Goal: Information Seeking & Learning: Learn about a topic

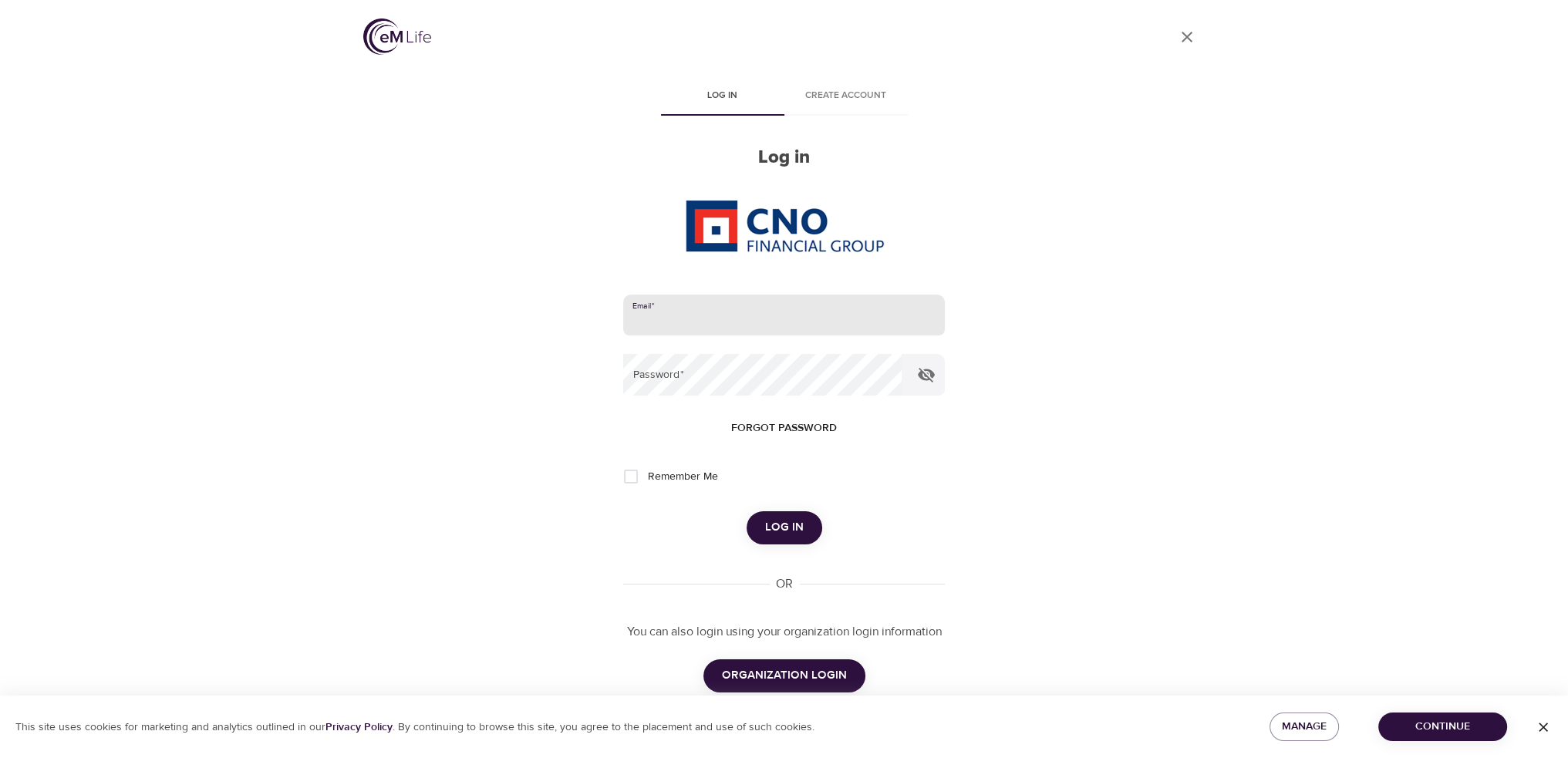
click at [665, 311] on input "email" at bounding box center [783, 315] width 321 height 41
type input "[PERSON_NAME][EMAIL_ADDRESS][PERSON_NAME][DOMAIN_NAME]"
click at [747, 511] on button "Log in" at bounding box center [784, 527] width 76 height 32
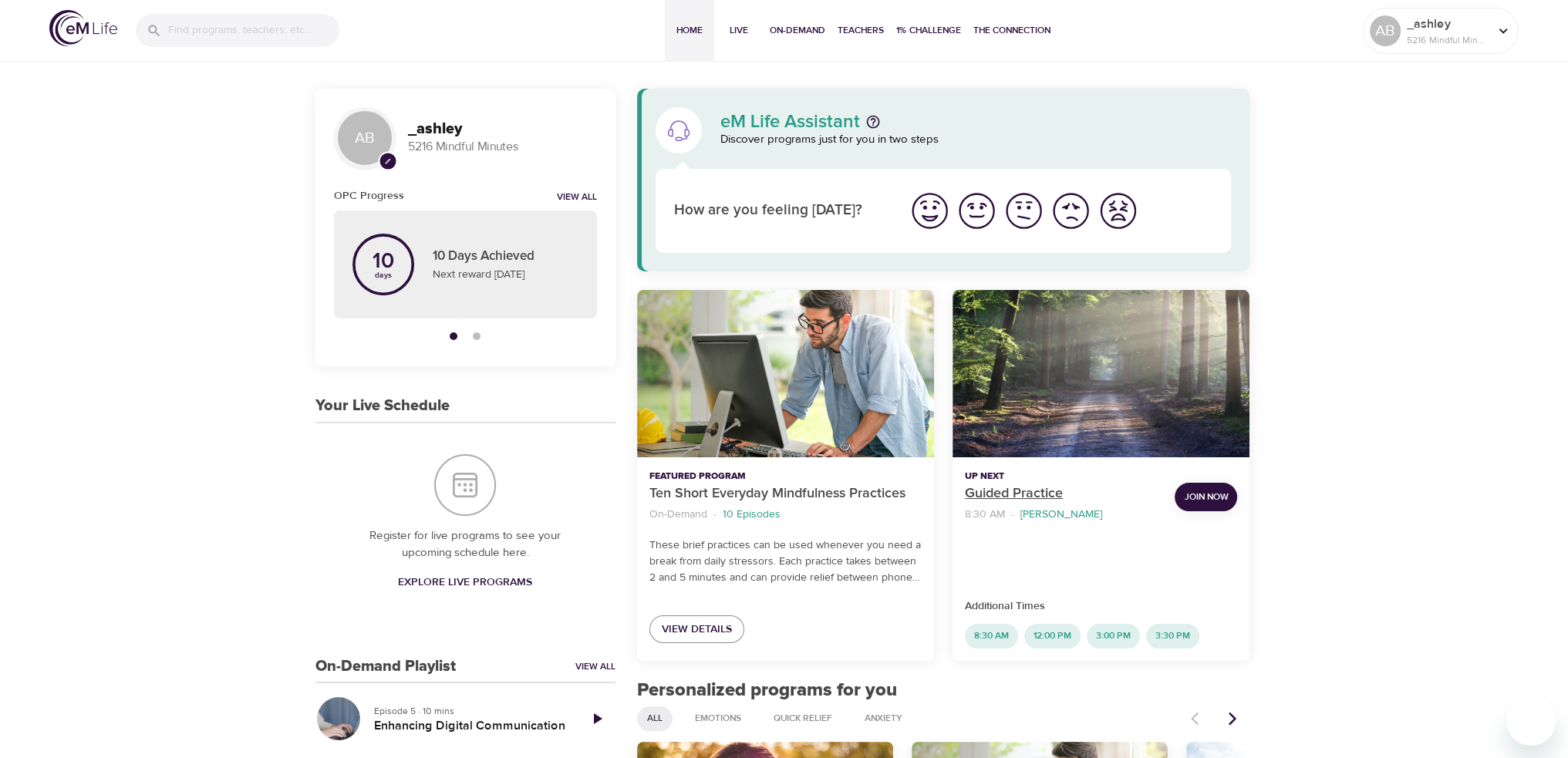
click at [990, 489] on p "Guided Practice" at bounding box center [1063, 494] width 197 height 21
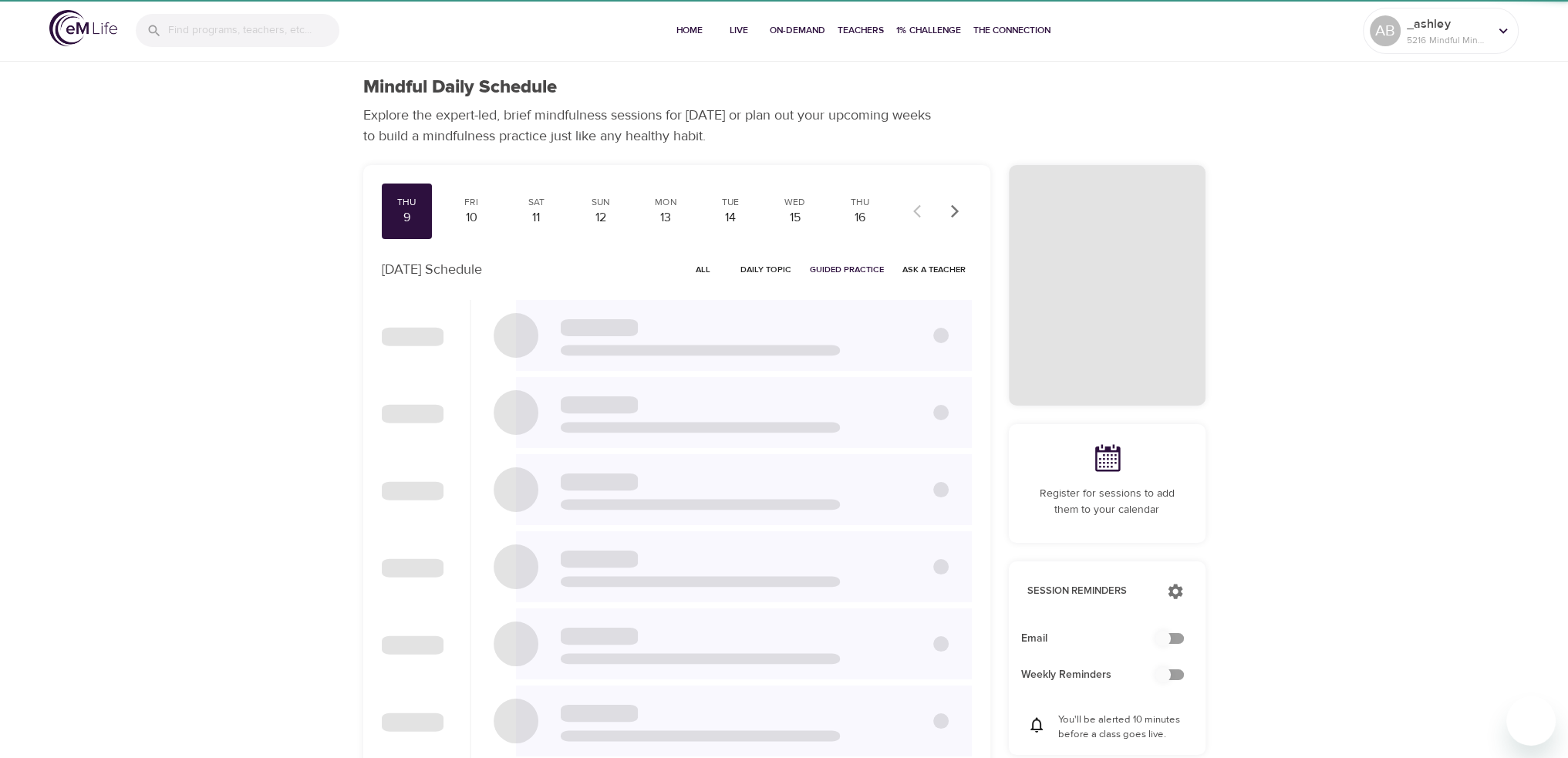
checkbox input "true"
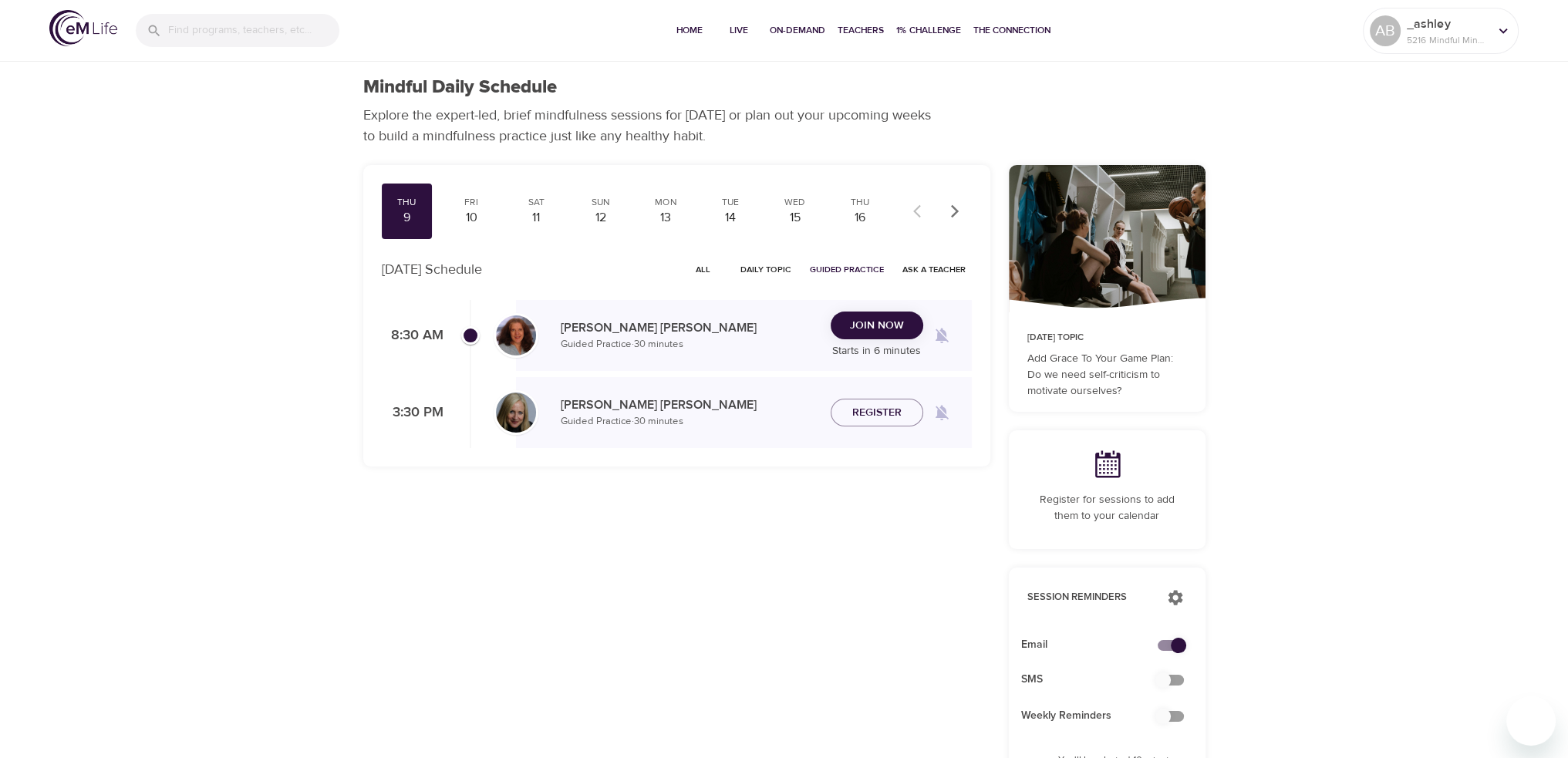
click at [699, 271] on span "All" at bounding box center [704, 270] width 37 height 15
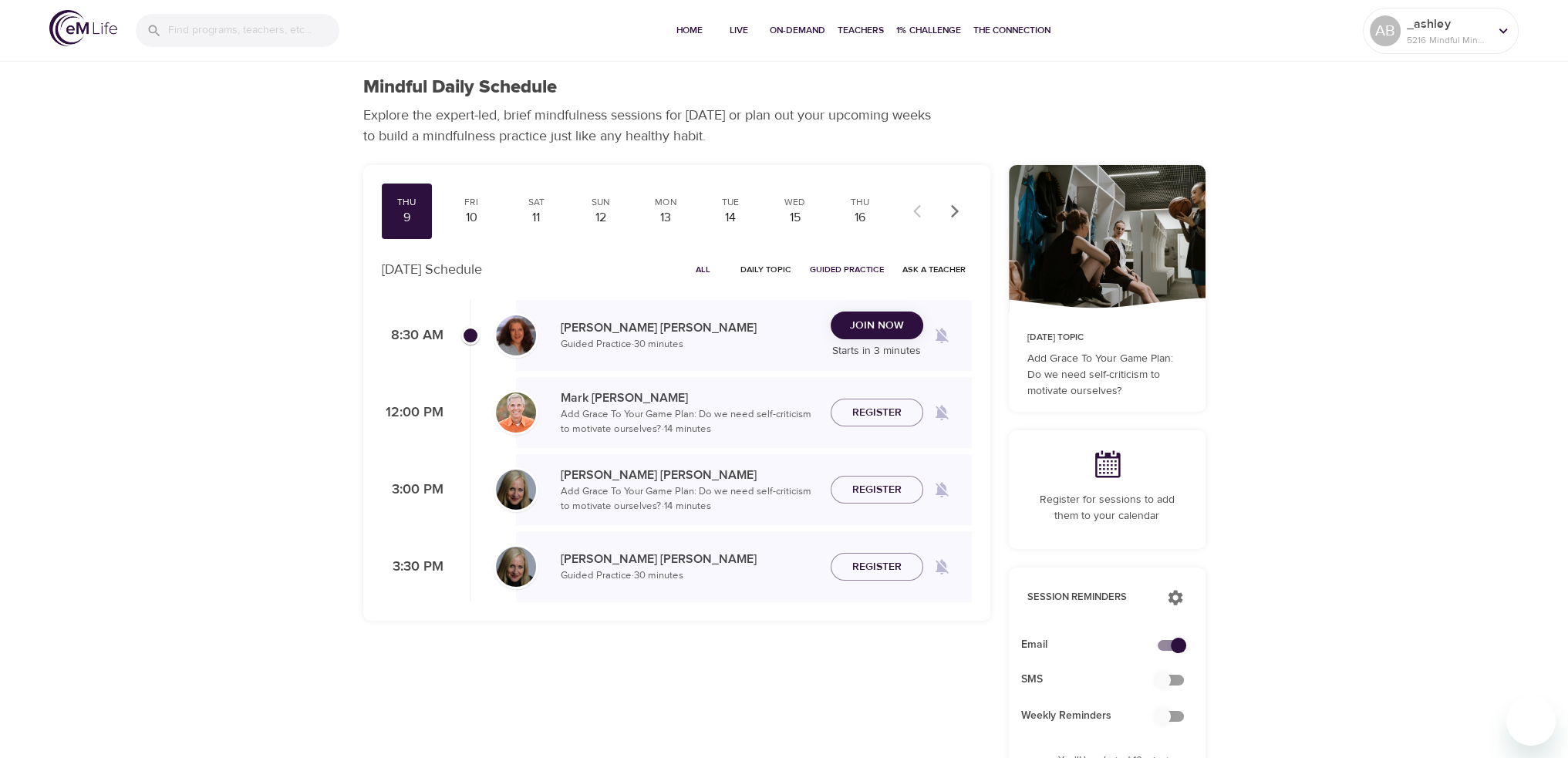
click at [874, 329] on span "Join Now" at bounding box center [877, 326] width 54 height 19
